Goal: Task Accomplishment & Management: Use online tool/utility

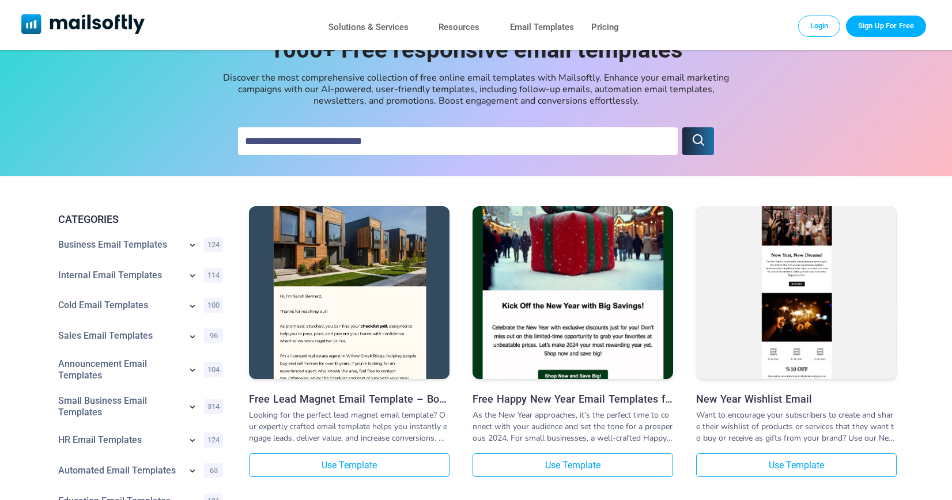
scroll to position [38, 0]
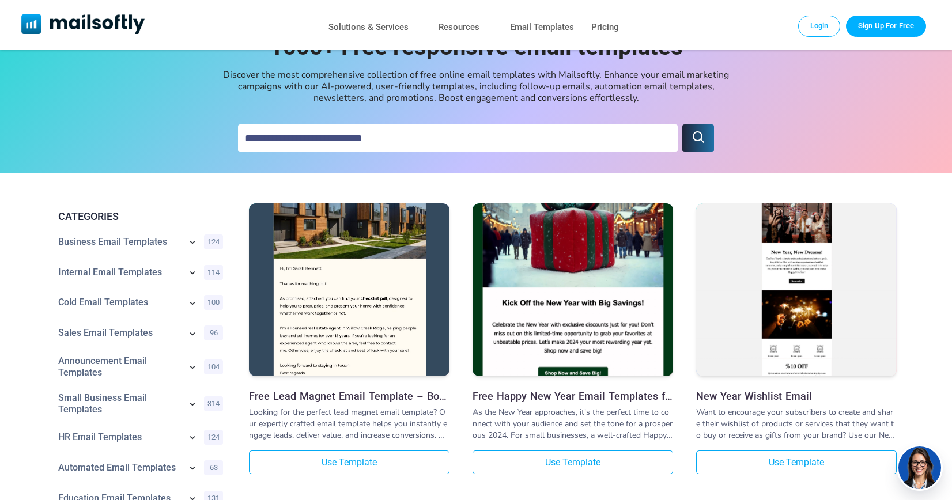
click at [383, 271] on img at bounding box center [349, 265] width 200 height 249
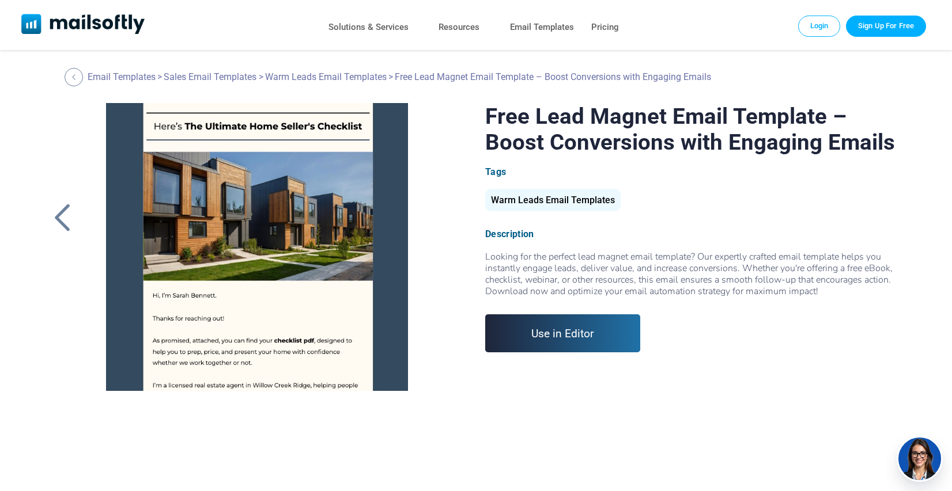
click at [541, 336] on link "Use in Editor" at bounding box center [562, 334] width 155 height 38
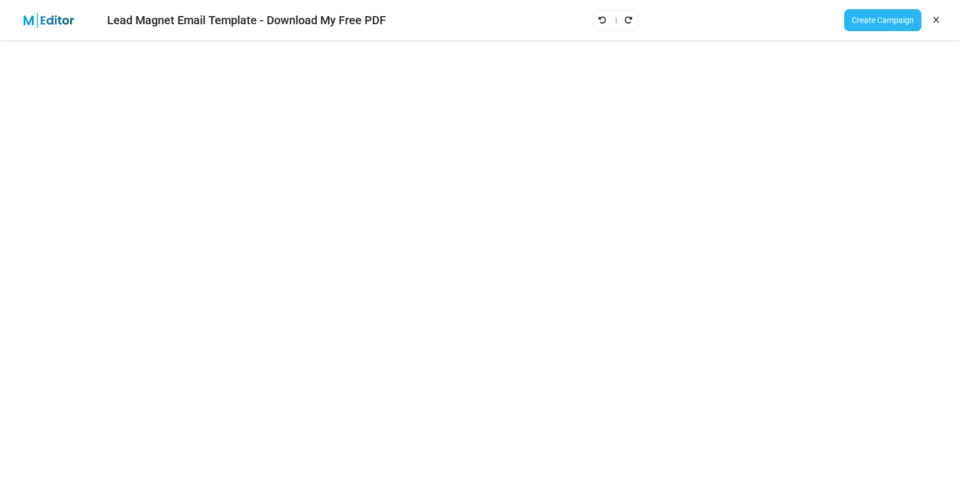
click at [873, 24] on link "Create Campaign" at bounding box center [882, 20] width 77 height 22
